Goal: Contribute content: Contribute content

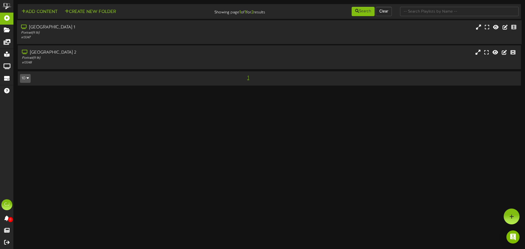
click at [48, 28] on div "[GEOGRAPHIC_DATA] 1" at bounding box center [122, 27] width 202 height 6
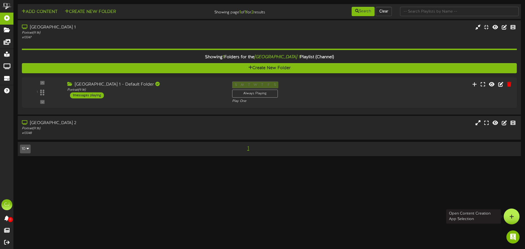
click at [513, 220] on div at bounding box center [511, 216] width 16 height 16
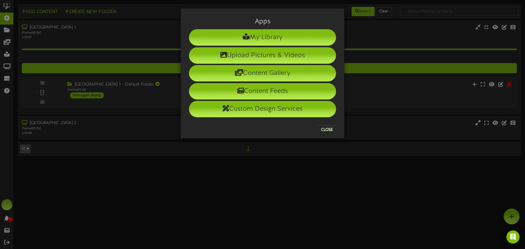
click at [268, 24] on h3 "Apps" at bounding box center [262, 21] width 147 height 7
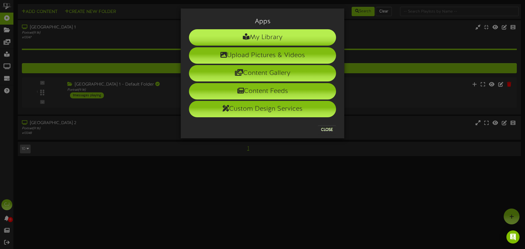
click at [262, 34] on li "My Library" at bounding box center [262, 37] width 147 height 16
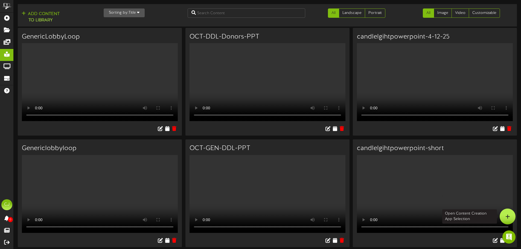
click at [504, 215] on div at bounding box center [507, 216] width 16 height 16
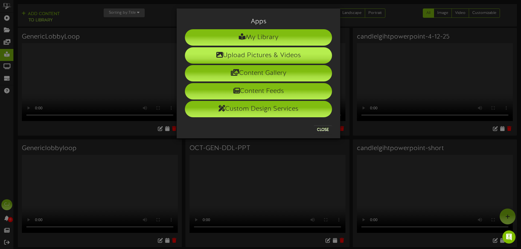
click at [243, 56] on li "Upload Pictures & Videos" at bounding box center [258, 55] width 147 height 16
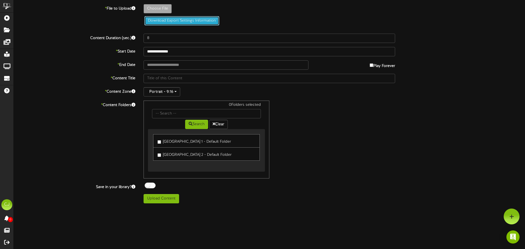
click at [162, 22] on button "Download Export Settings Information" at bounding box center [181, 20] width 75 height 9
type input "**********"
type input "Gala-Loop2"
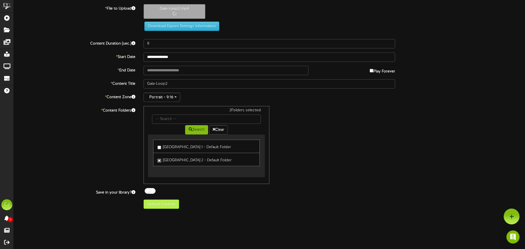
type input "50"
click at [164, 203] on button "Upload Content" at bounding box center [161, 203] width 36 height 9
type input "**********"
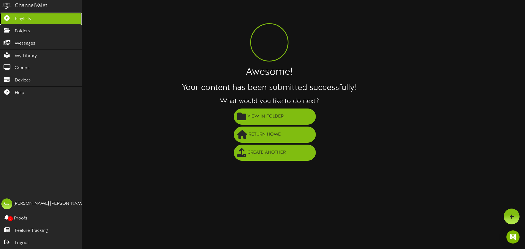
click at [10, 17] on icon at bounding box center [7, 17] width 14 height 4
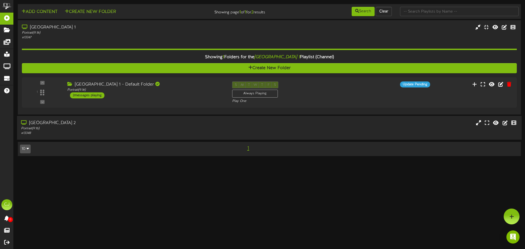
click at [68, 123] on div "[GEOGRAPHIC_DATA] 2" at bounding box center [122, 123] width 202 height 6
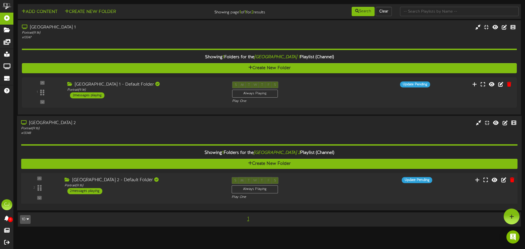
click at [90, 193] on div "2 messages playing" at bounding box center [84, 191] width 35 height 6
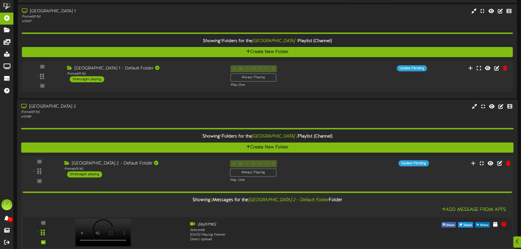
scroll to position [83, 0]
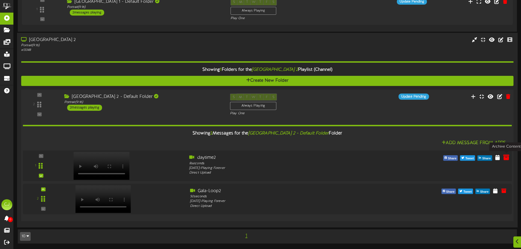
click at [506, 158] on icon at bounding box center [506, 157] width 6 height 6
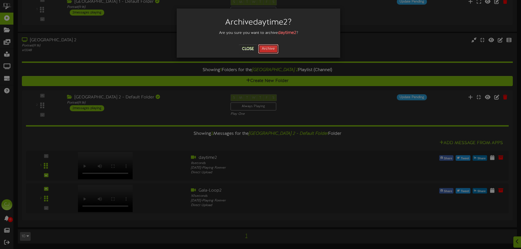
click at [272, 49] on button "Archive" at bounding box center [268, 48] width 20 height 9
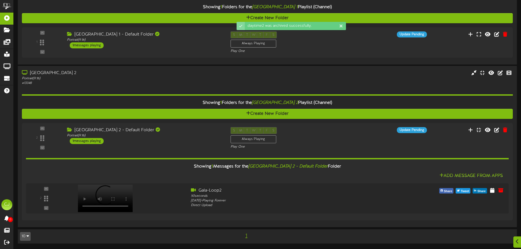
scroll to position [50, 0]
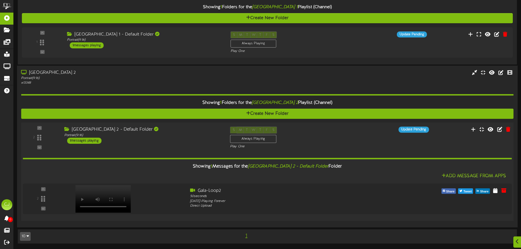
click at [339, 142] on div "S M T W T F S Always Playing Play One" at bounding box center [288, 138] width 124 height 22
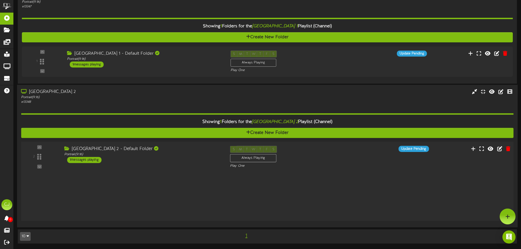
scroll to position [0, 0]
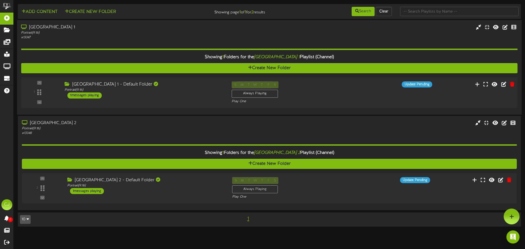
click at [182, 97] on div "[GEOGRAPHIC_DATA] 1 - Default Folder Portrait ( 9:16 ) 1 messages playing" at bounding box center [143, 89] width 167 height 17
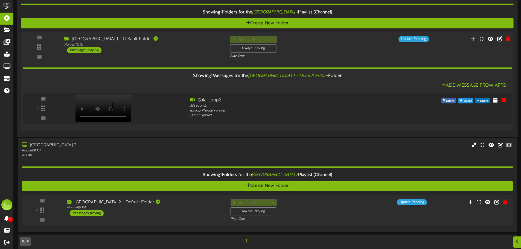
scroll to position [50, 0]
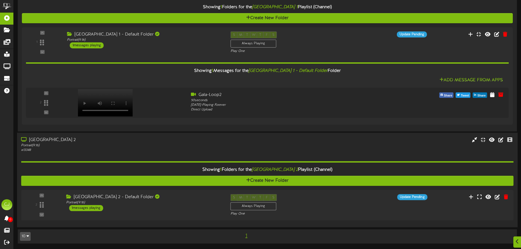
click at [168, 148] on div "# 13348" at bounding box center [121, 150] width 200 height 5
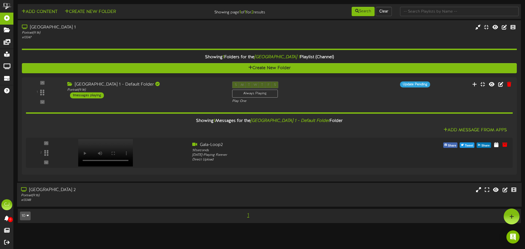
click at [168, 195] on div "Portrait ( 9:16 )" at bounding box center [122, 195] width 202 height 5
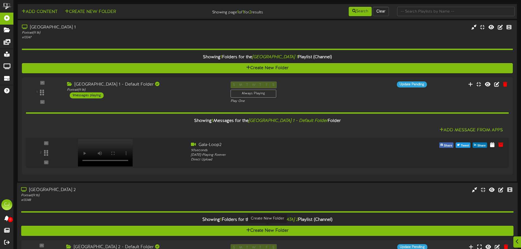
scroll to position [50, 0]
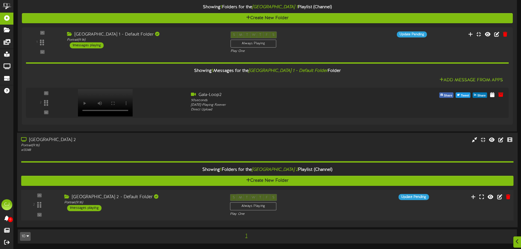
click at [173, 211] on div "[GEOGRAPHIC_DATA] 2 - Default Folder Portrait ( 9:16 ) 1 messages playing" at bounding box center [143, 202] width 166 height 17
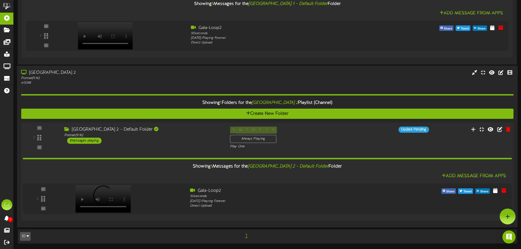
scroll to position [0, 0]
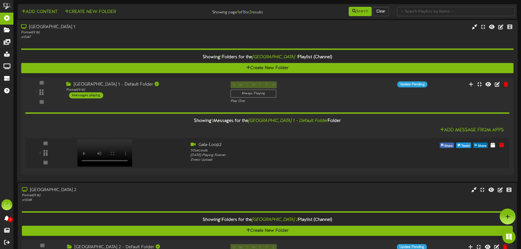
click at [333, 35] on div "[GEOGRAPHIC_DATA] 1 Portrait ( 9:16 ) # 13347" at bounding box center [267, 32] width 500 height 16
